Goal: Task Accomplishment & Management: Complete application form

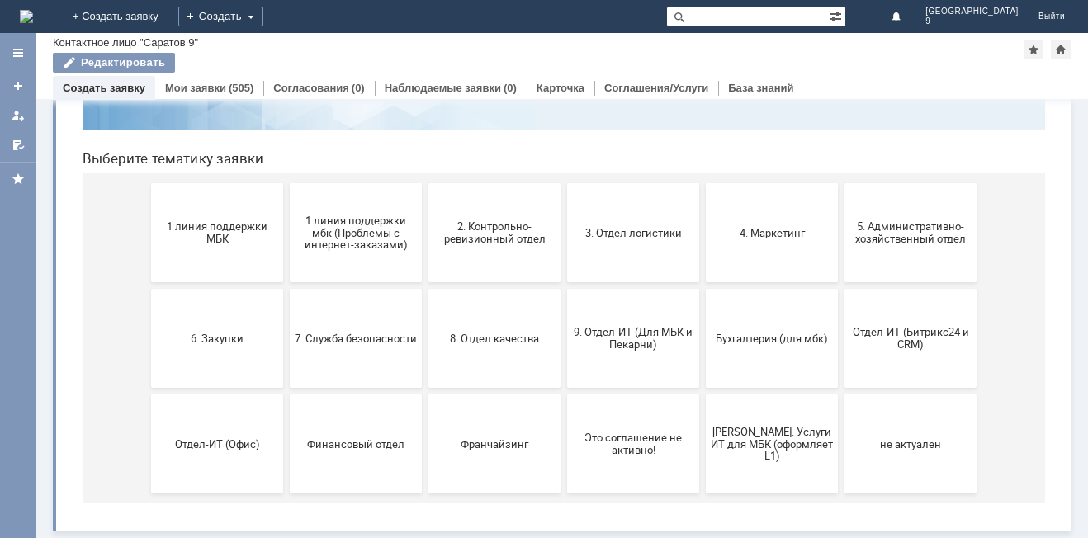
scroll to position [135, 0]
drag, startPoint x: 583, startPoint y: 348, endPoint x: 651, endPoint y: 360, distance: 69.5
click at [583, 348] on span "9. Отдел-ИТ (Для МБК и Пекарни)" at bounding box center [633, 338] width 122 height 25
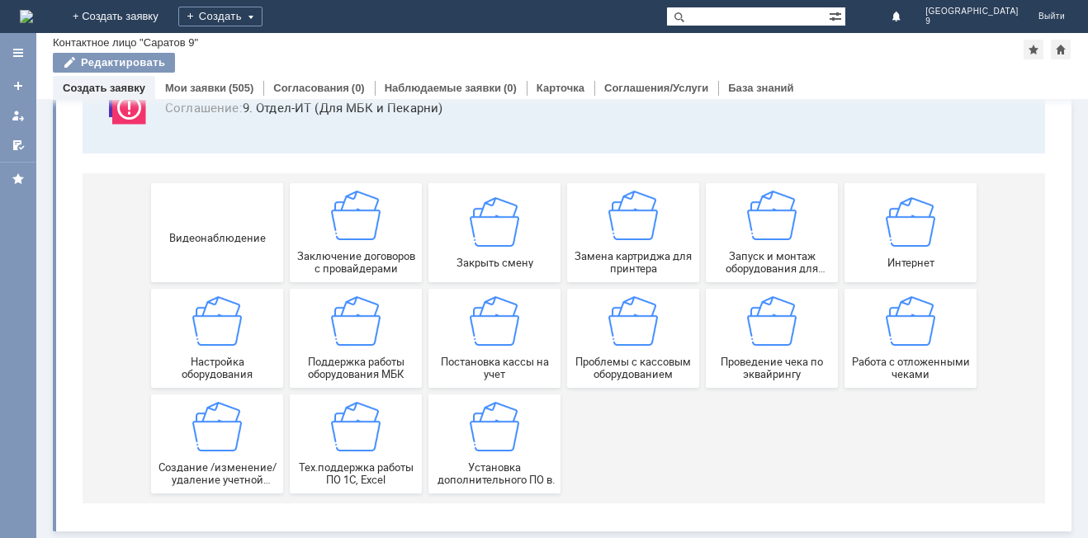
scroll to position [137, 0]
drag, startPoint x: 893, startPoint y: 322, endPoint x: 963, endPoint y: 305, distance: 71.5
click at [893, 322] on img at bounding box center [911, 321] width 50 height 50
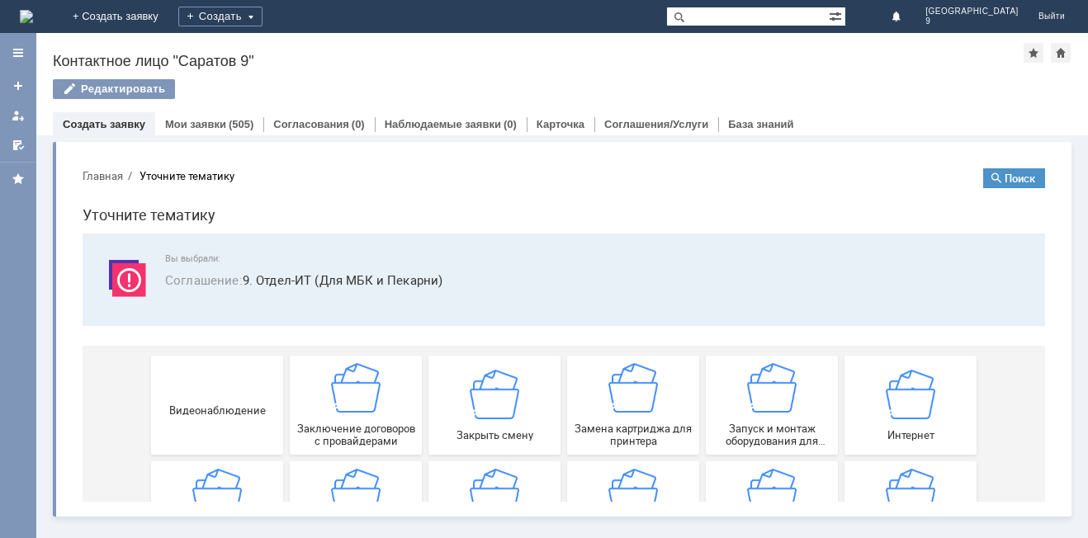
scroll to position [0, 0]
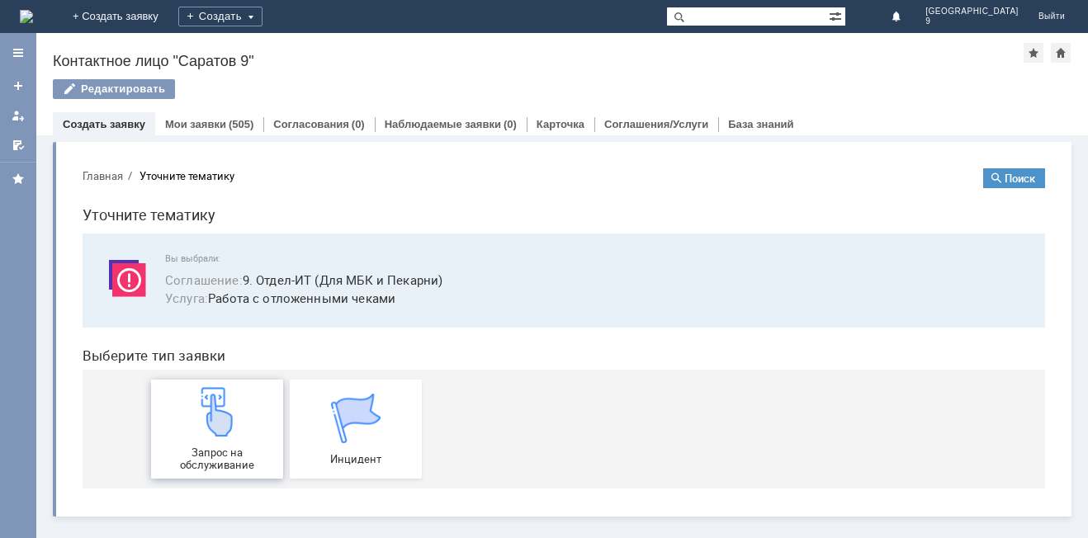
click at [201, 442] on div "Запрос на обслуживание" at bounding box center [217, 429] width 122 height 84
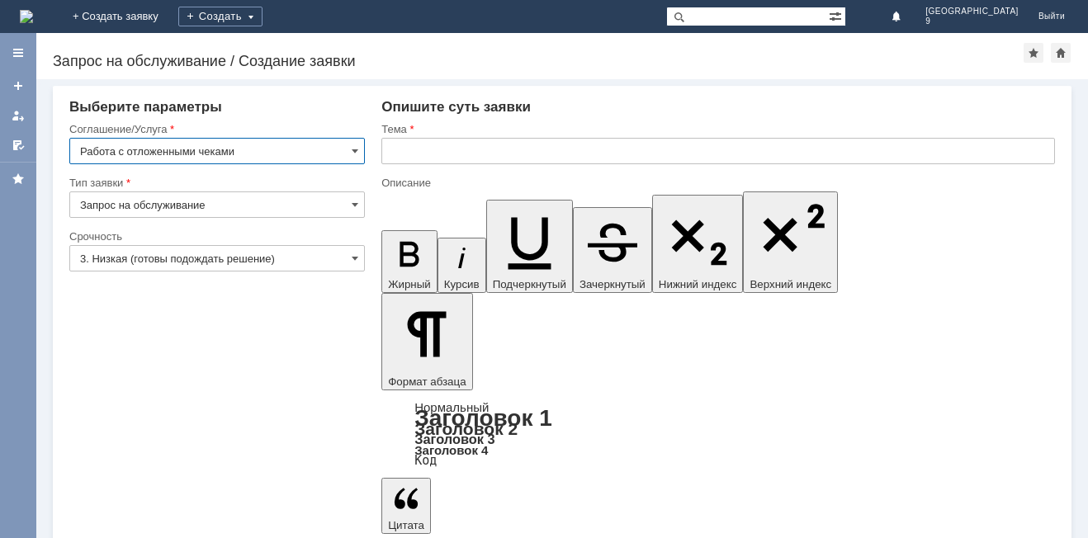
click at [527, 159] on input "text" at bounding box center [718, 151] width 674 height 26
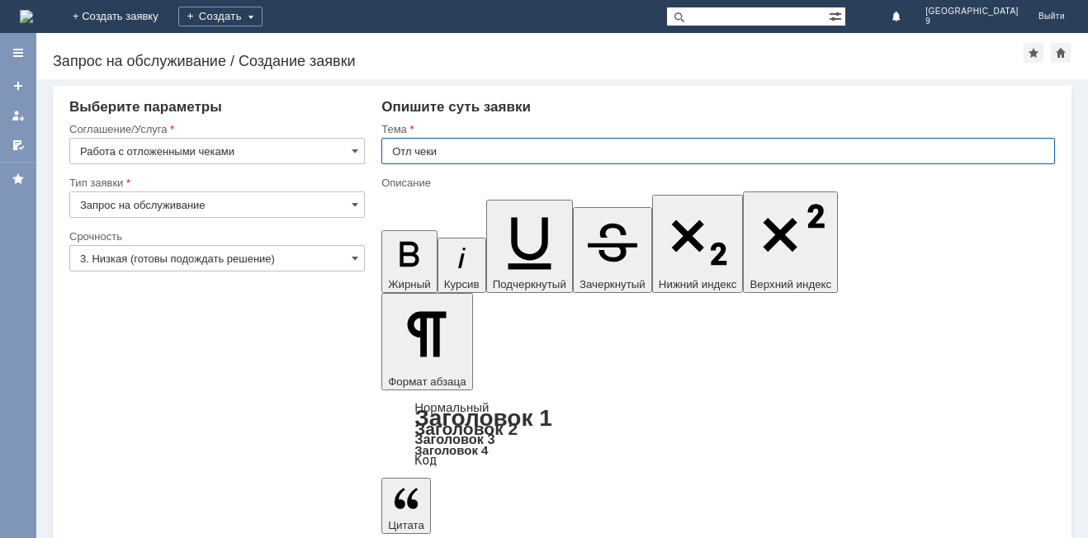
type input "Отл чеки"
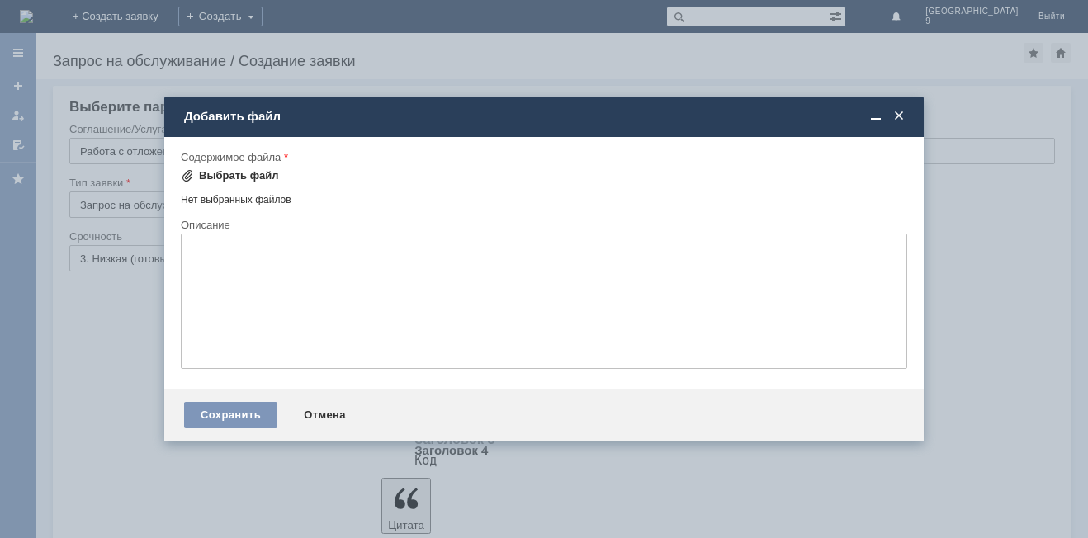
click at [211, 182] on div "Выбрать файл" at bounding box center [230, 176] width 98 height 20
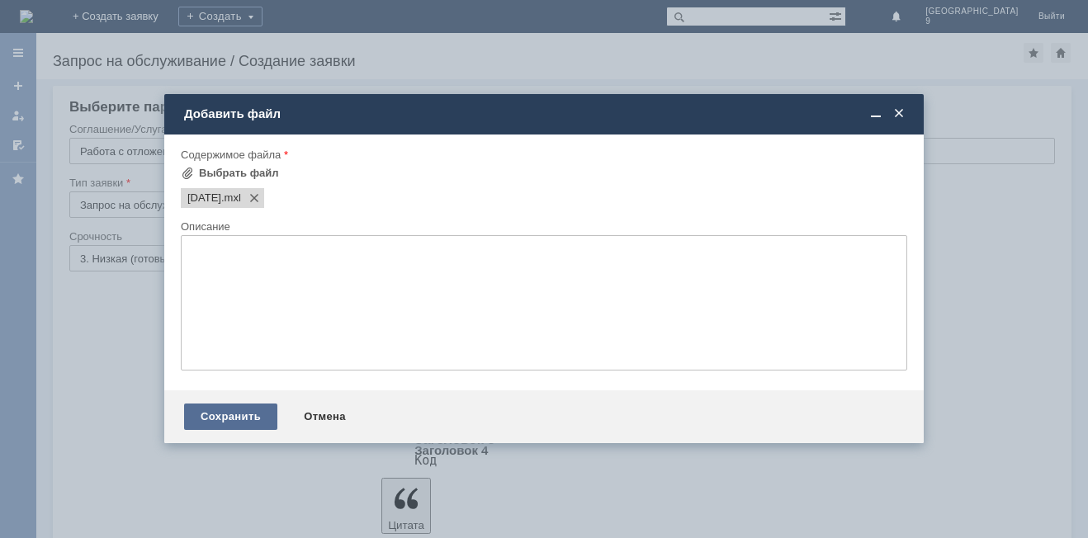
click at [236, 423] on div "Сохранить" at bounding box center [230, 417] width 93 height 26
